Goal: Find specific page/section: Find specific page/section

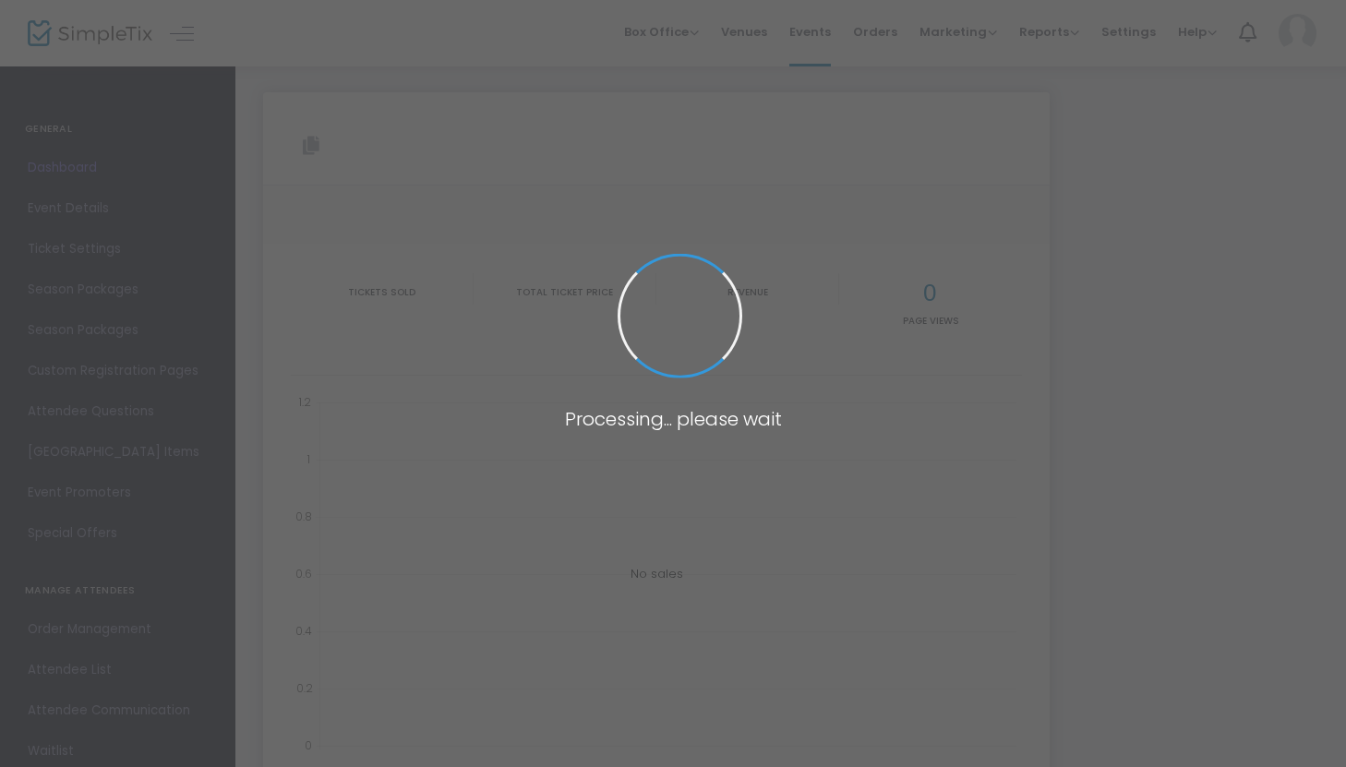
type input "[URL][DOMAIN_NAME]"
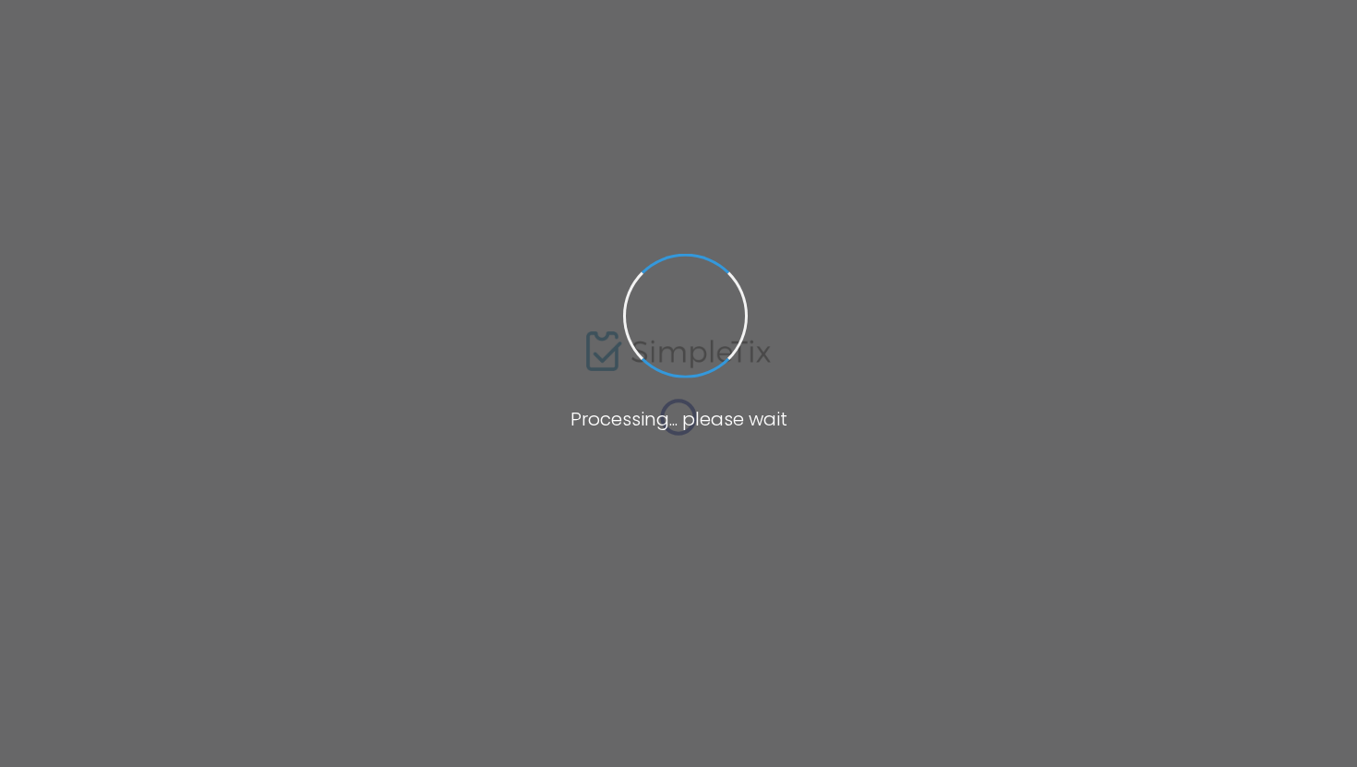
type input "[URL][DOMAIN_NAME]"
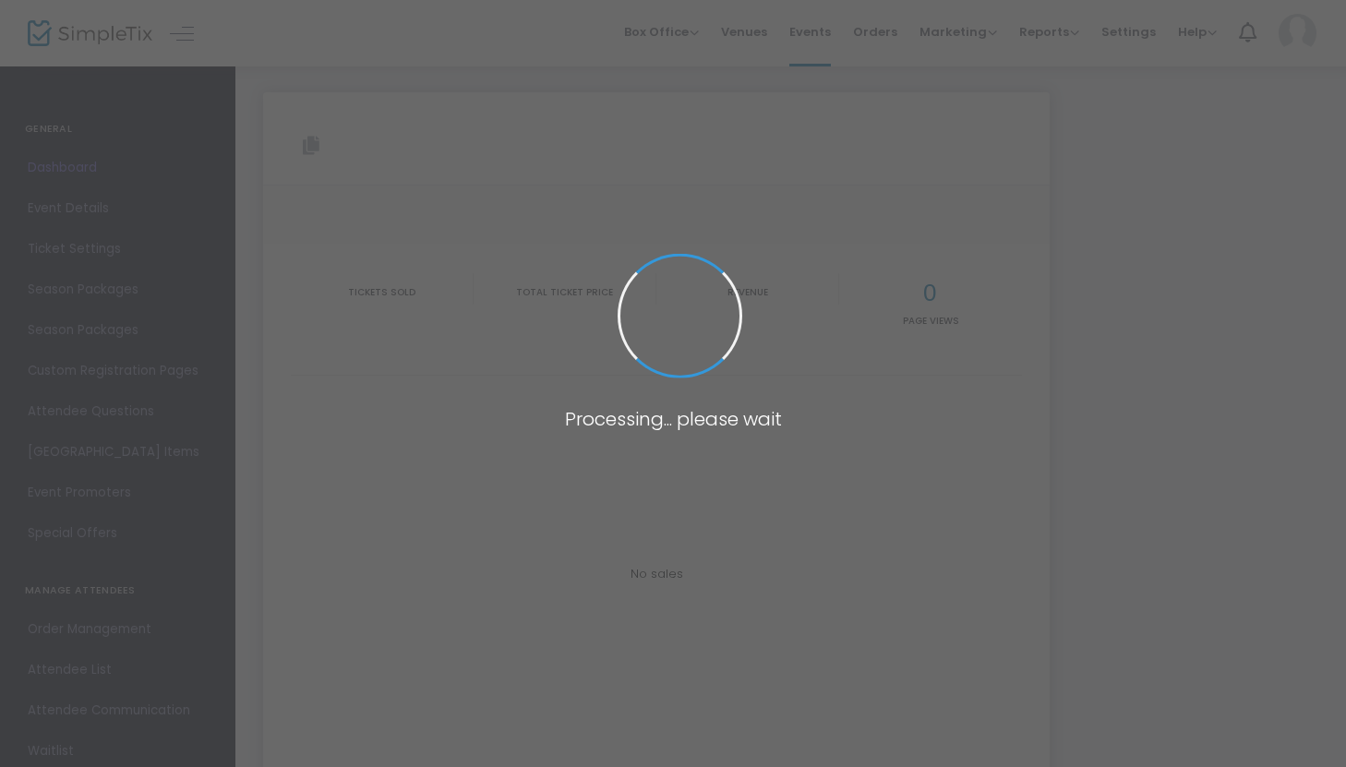
type input "[URL][DOMAIN_NAME]"
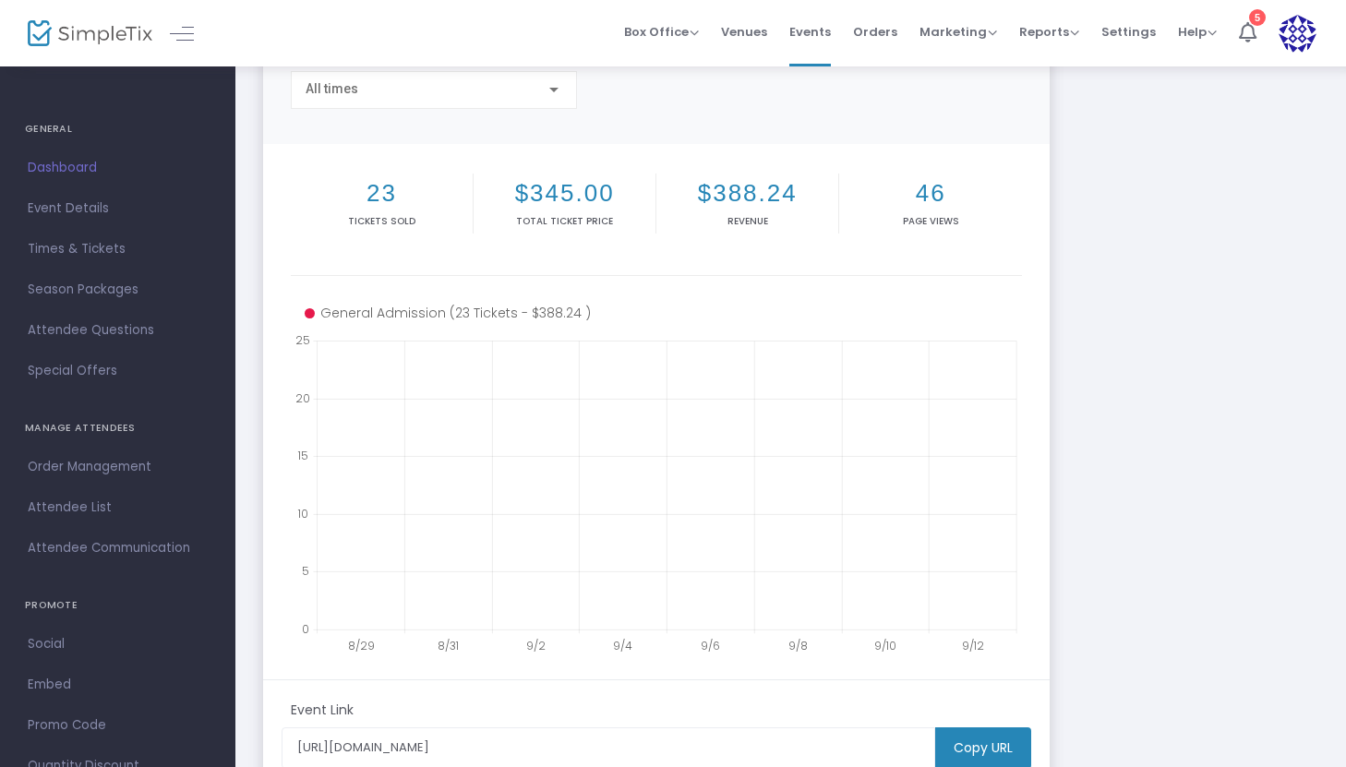
scroll to position [302, 0]
